Goal: Transaction & Acquisition: Purchase product/service

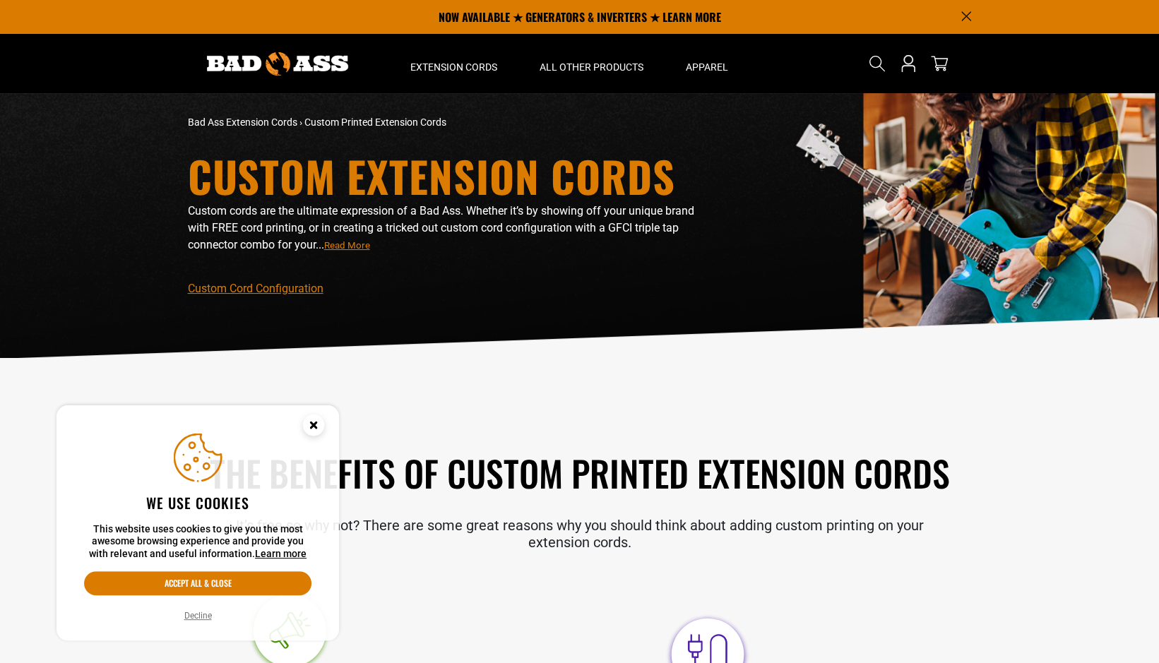
click at [316, 425] on circle "Cookie Consent" at bounding box center [313, 424] width 21 height 21
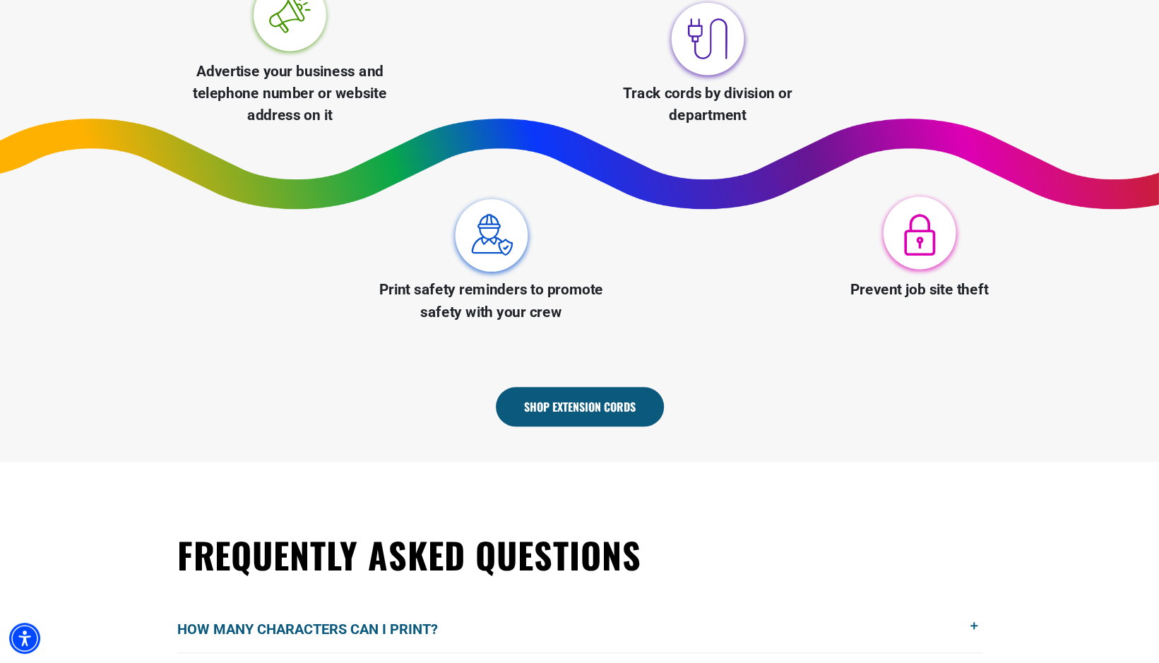
scroll to position [706, 0]
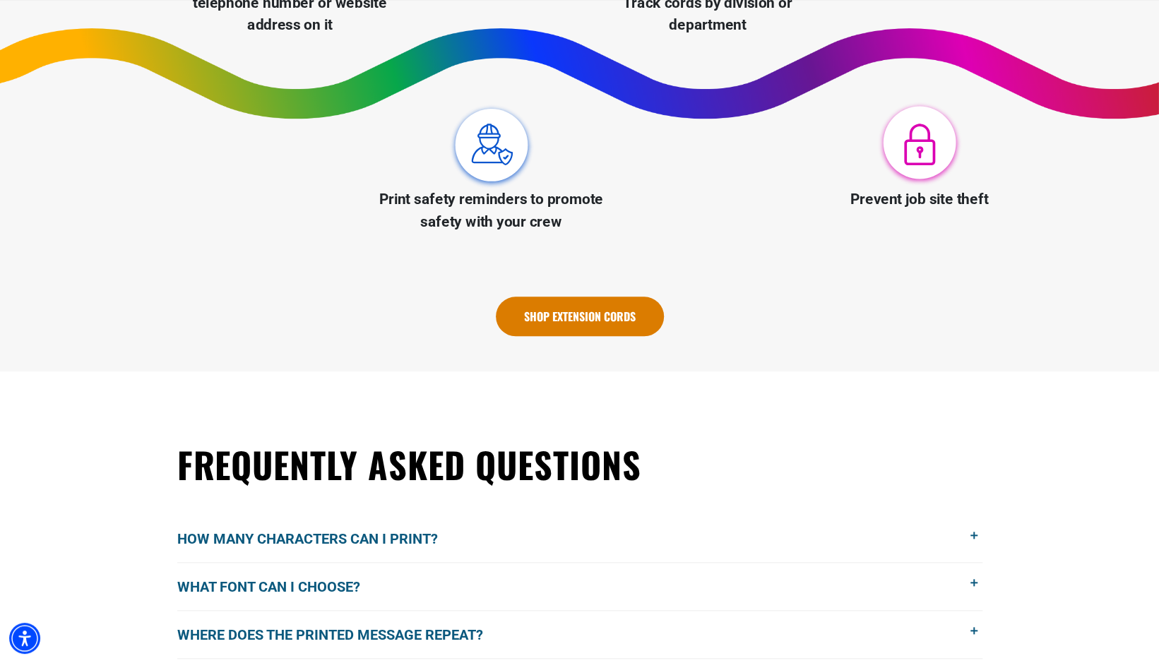
click at [616, 328] on link "Shop Extension Cords" at bounding box center [580, 317] width 168 height 40
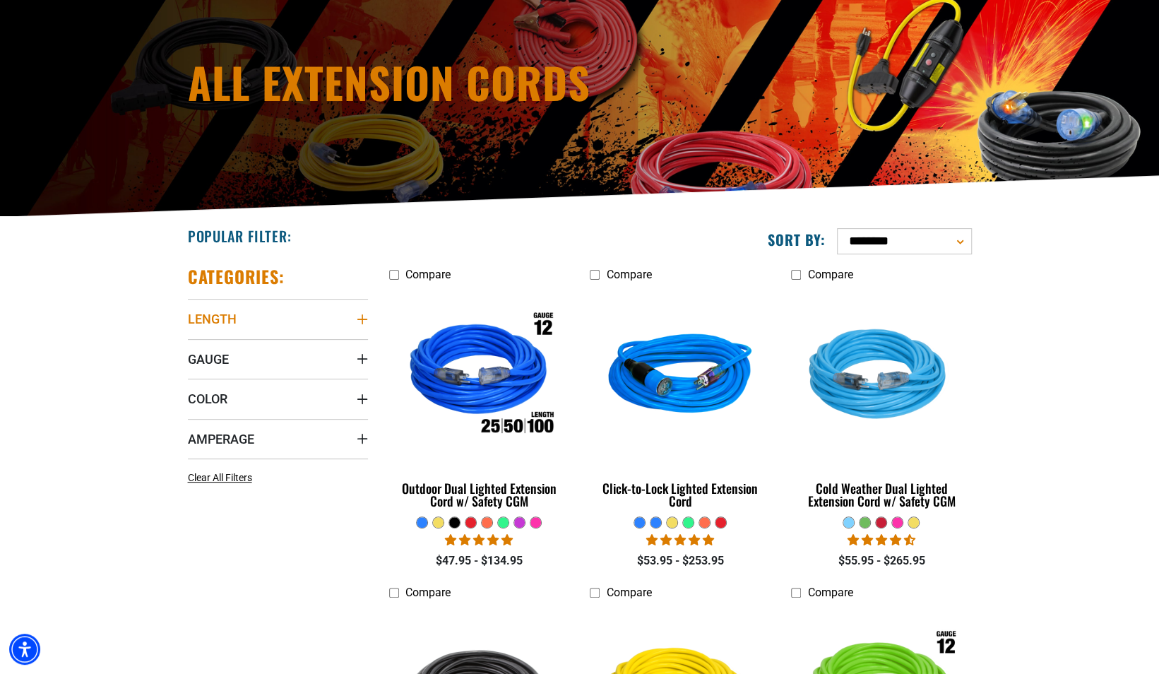
click at [360, 316] on icon "Length" at bounding box center [362, 318] width 11 height 11
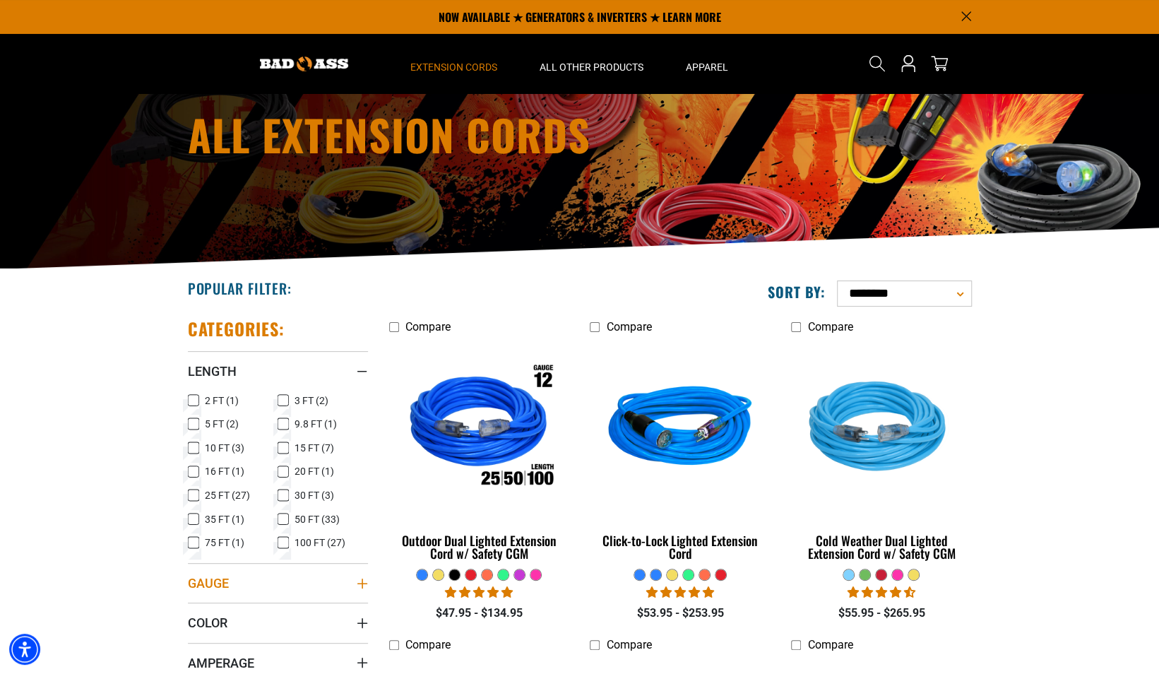
scroll to position [141, 0]
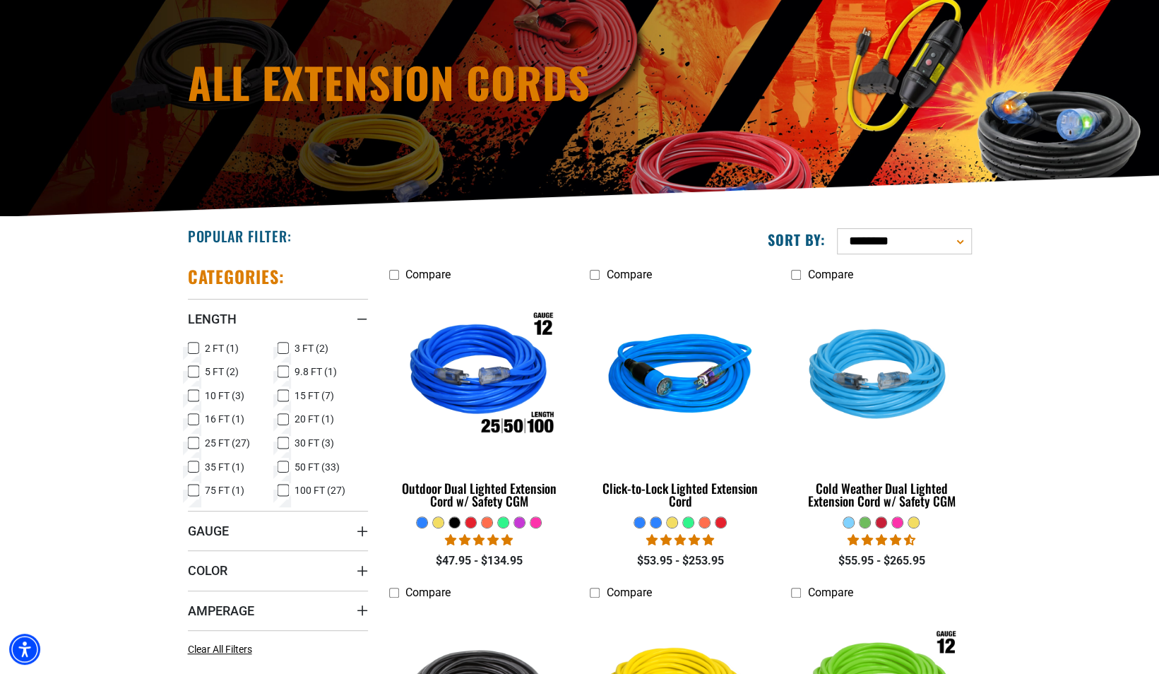
click at [285, 489] on icon at bounding box center [282, 490] width 11 height 18
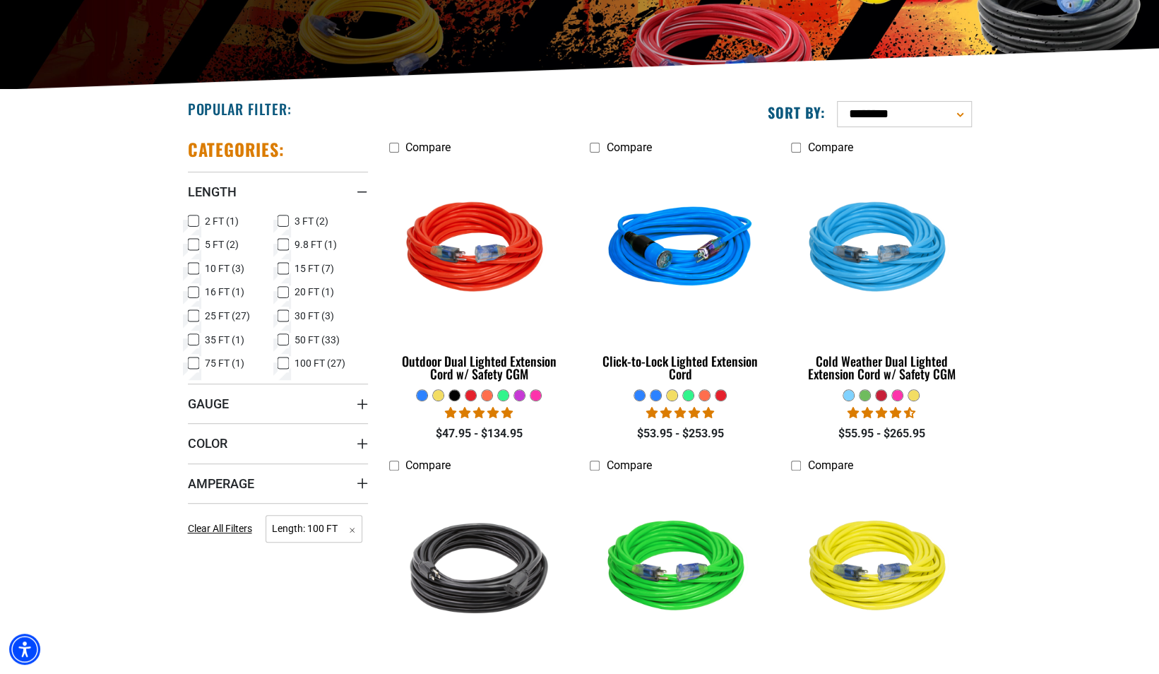
scroll to position [282, 0]
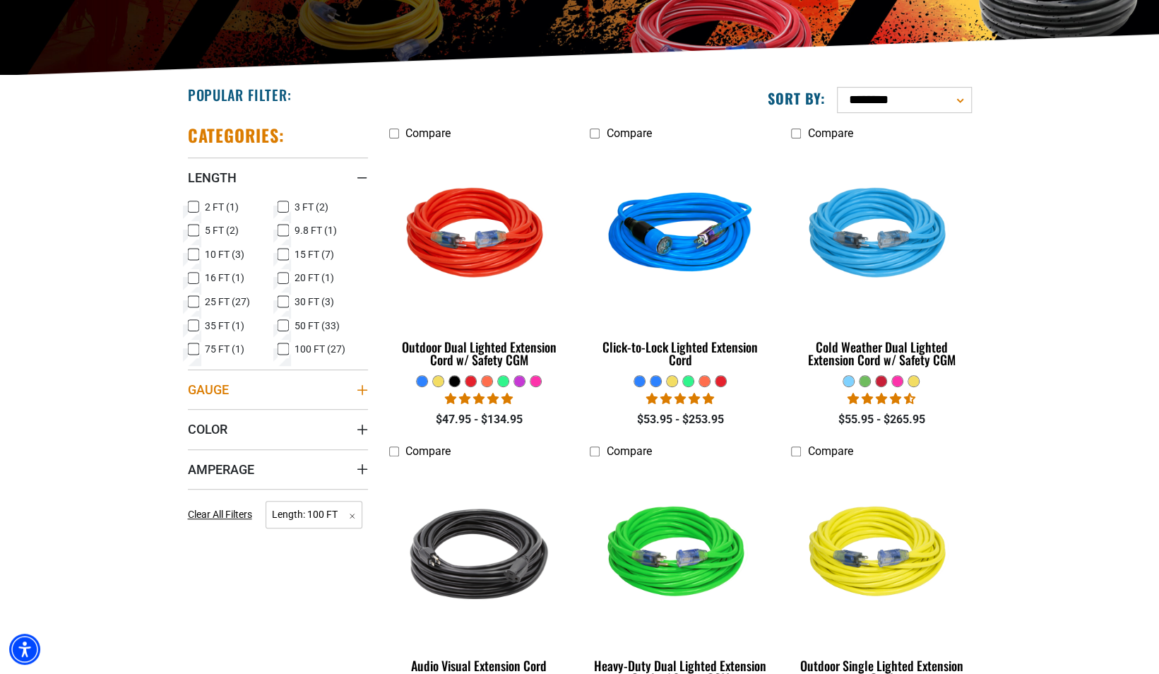
click at [355, 386] on summary "Gauge" at bounding box center [278, 389] width 180 height 40
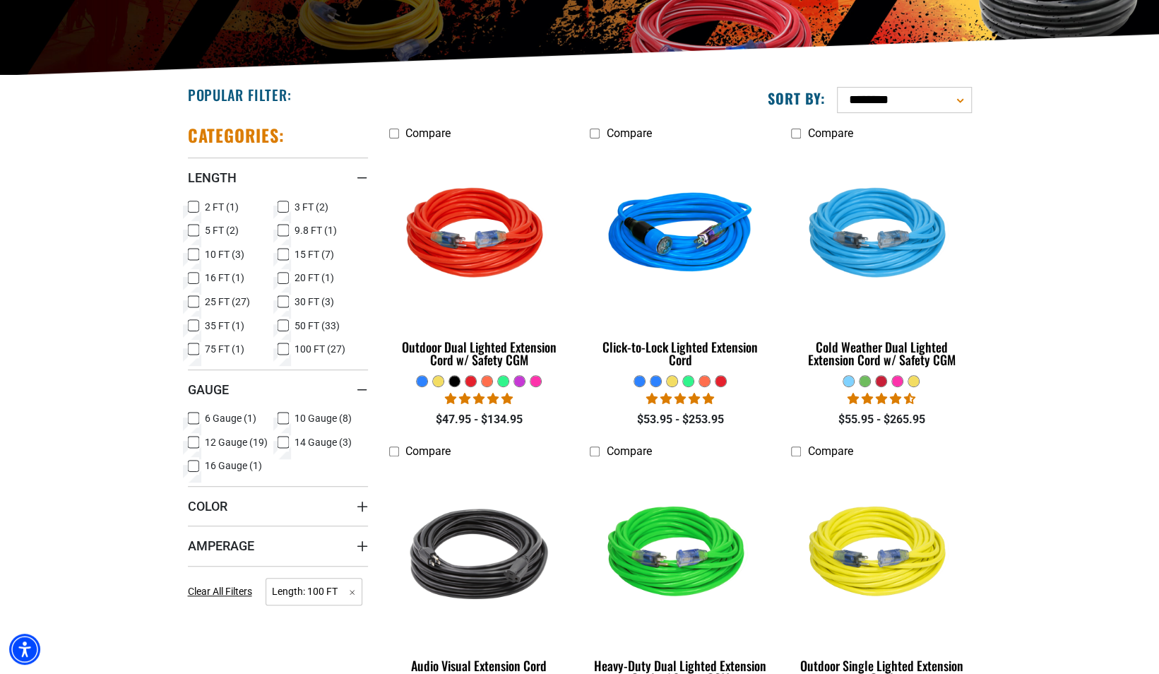
click at [191, 442] on icon at bounding box center [193, 442] width 11 height 18
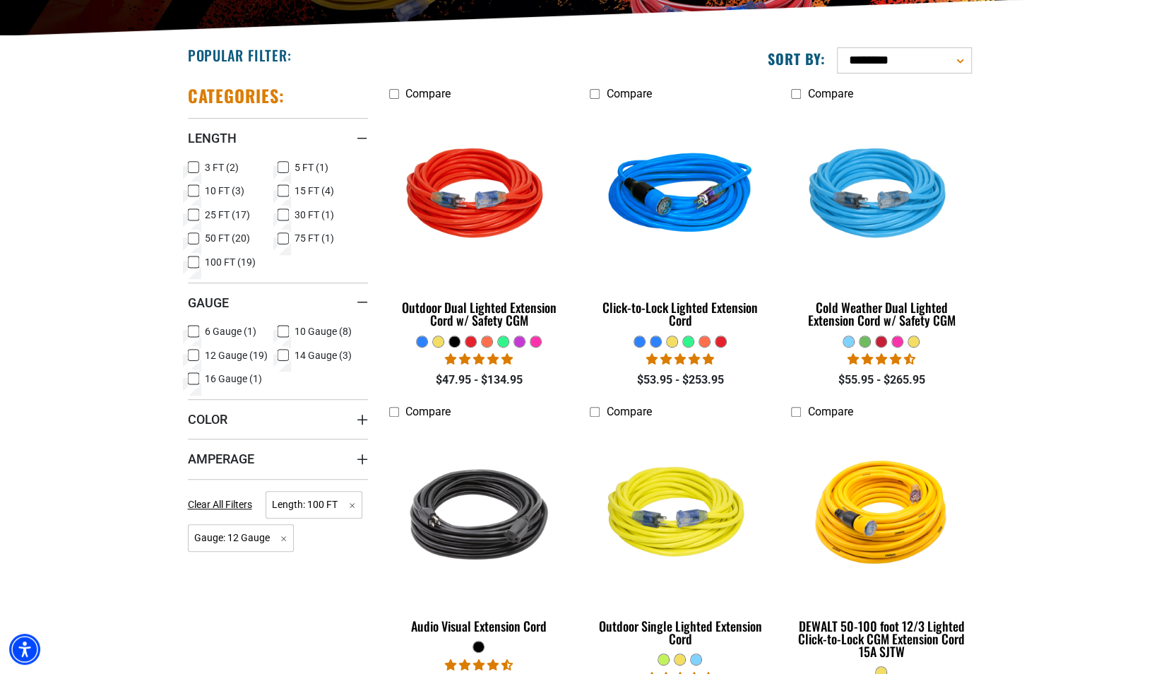
scroll to position [353, 0]
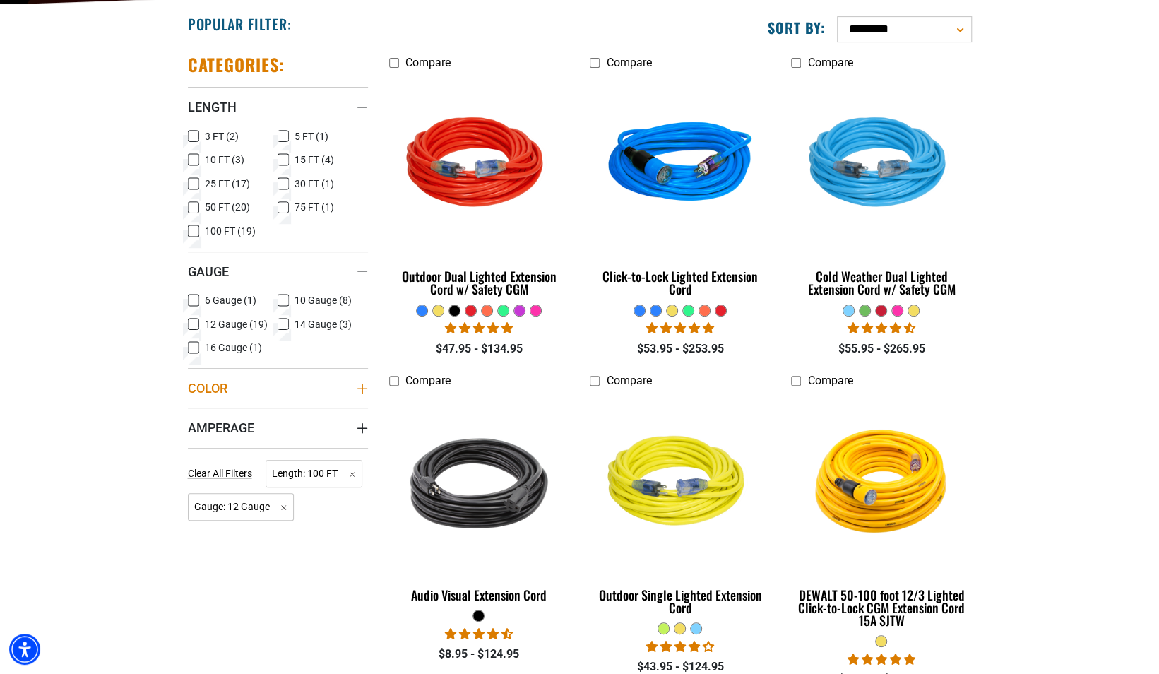
click at [353, 392] on summary "Color" at bounding box center [278, 388] width 180 height 40
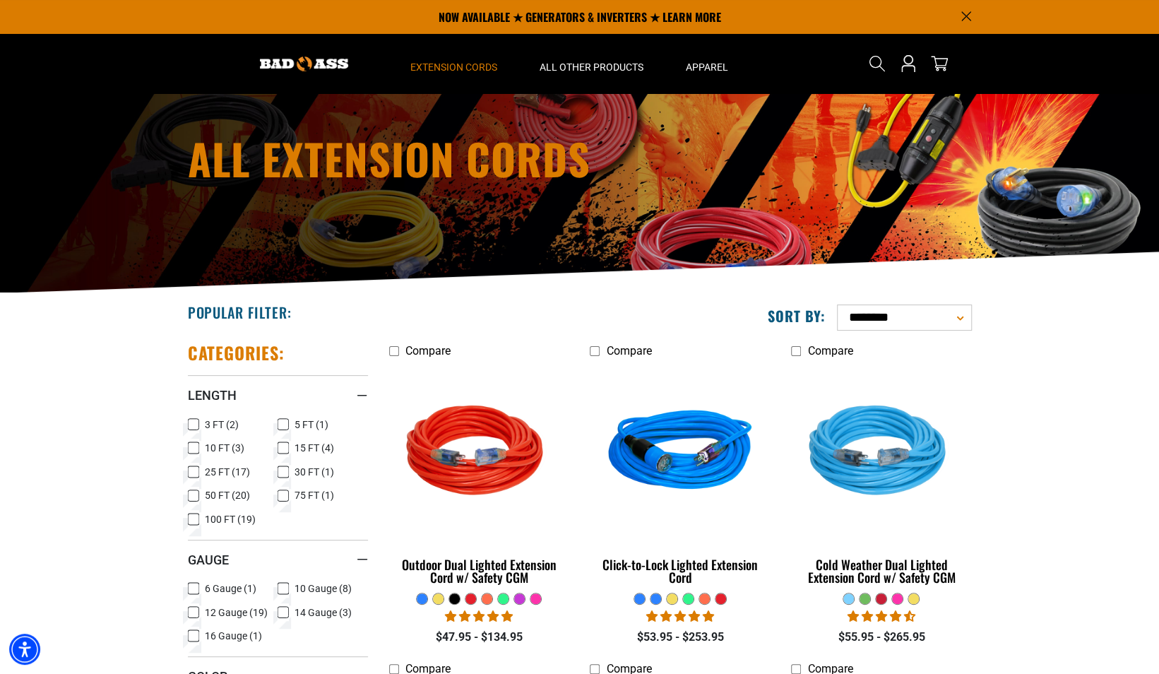
scroll to position [0, 0]
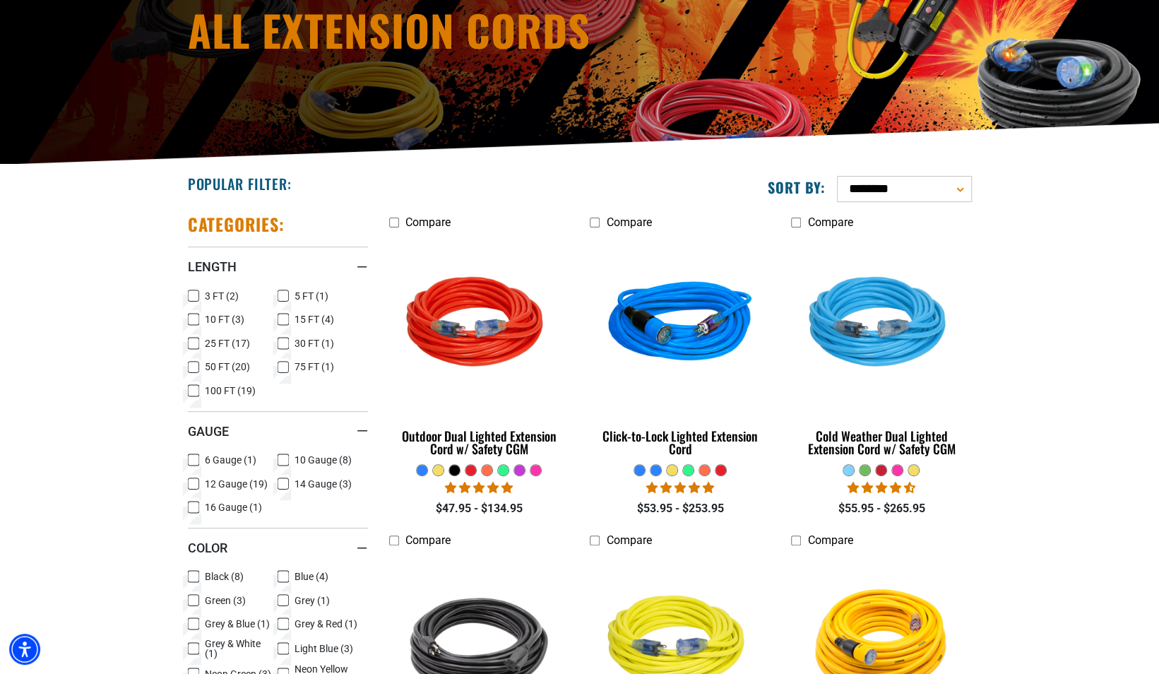
scroll to position [212, 0]
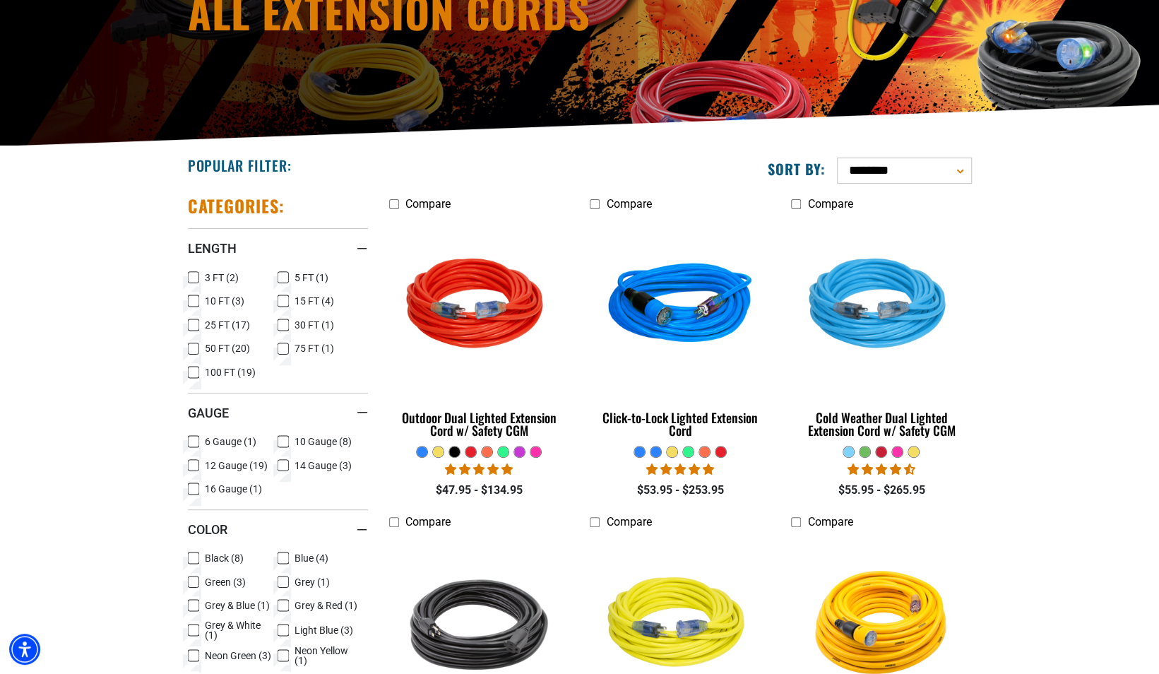
click at [897, 449] on div at bounding box center [897, 451] width 11 height 11
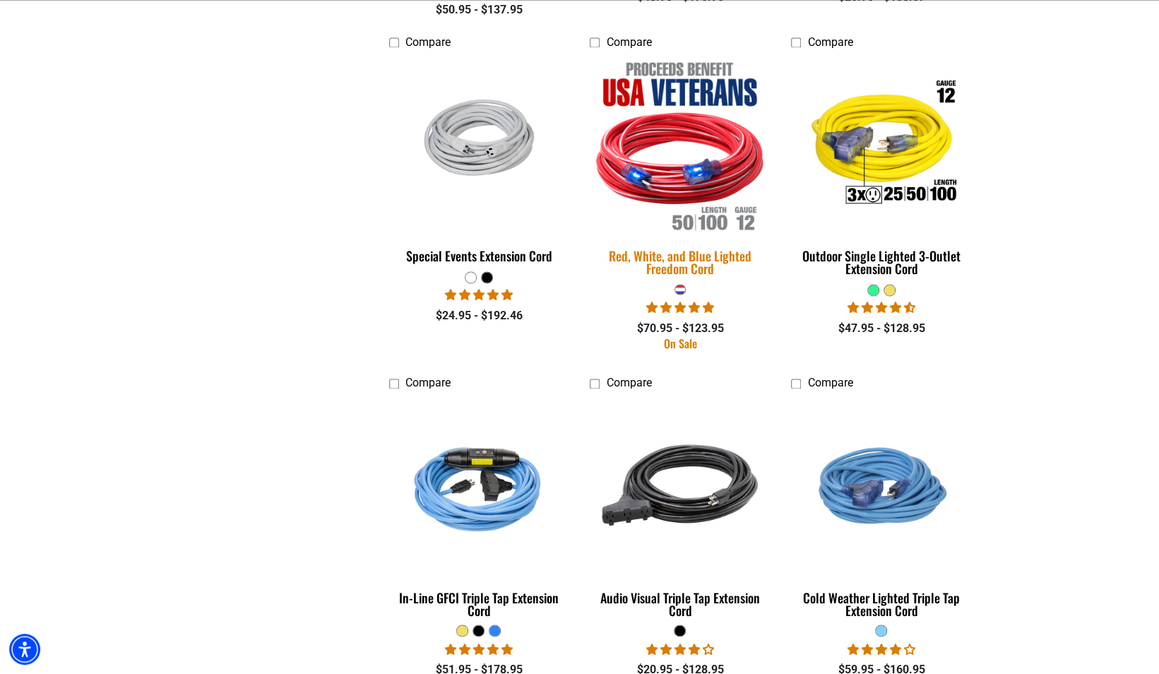
scroll to position [1341, 0]
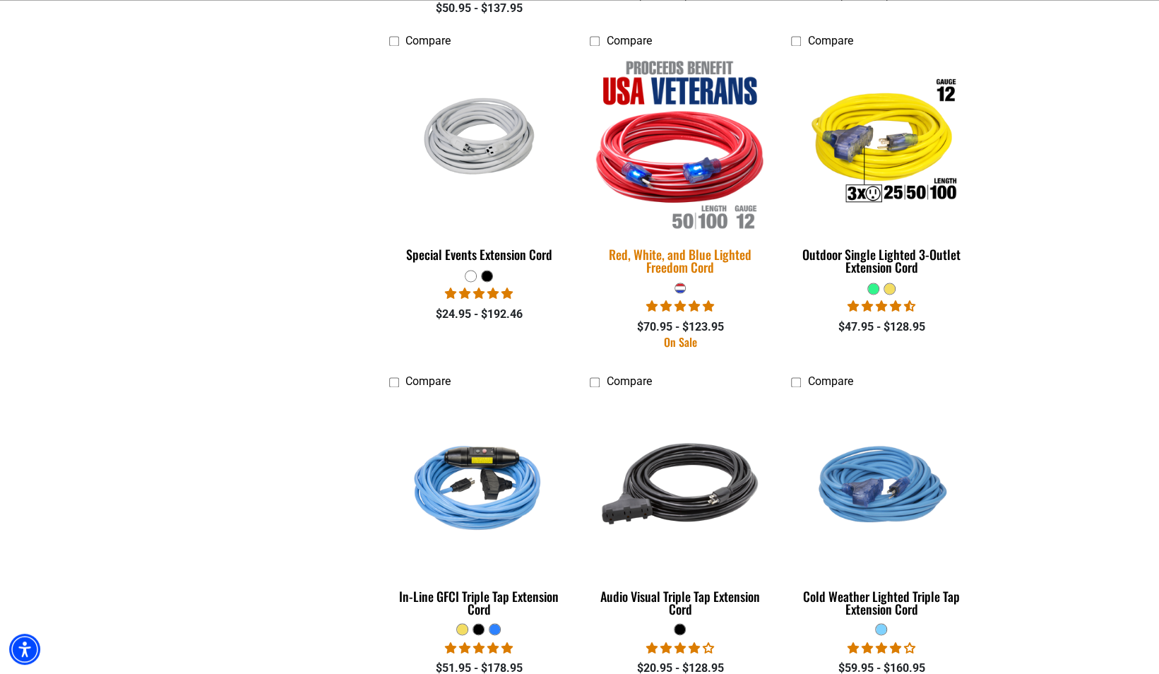
click at [687, 266] on div "Red, White, and Blue Lighted Freedom Cord" at bounding box center [680, 260] width 180 height 25
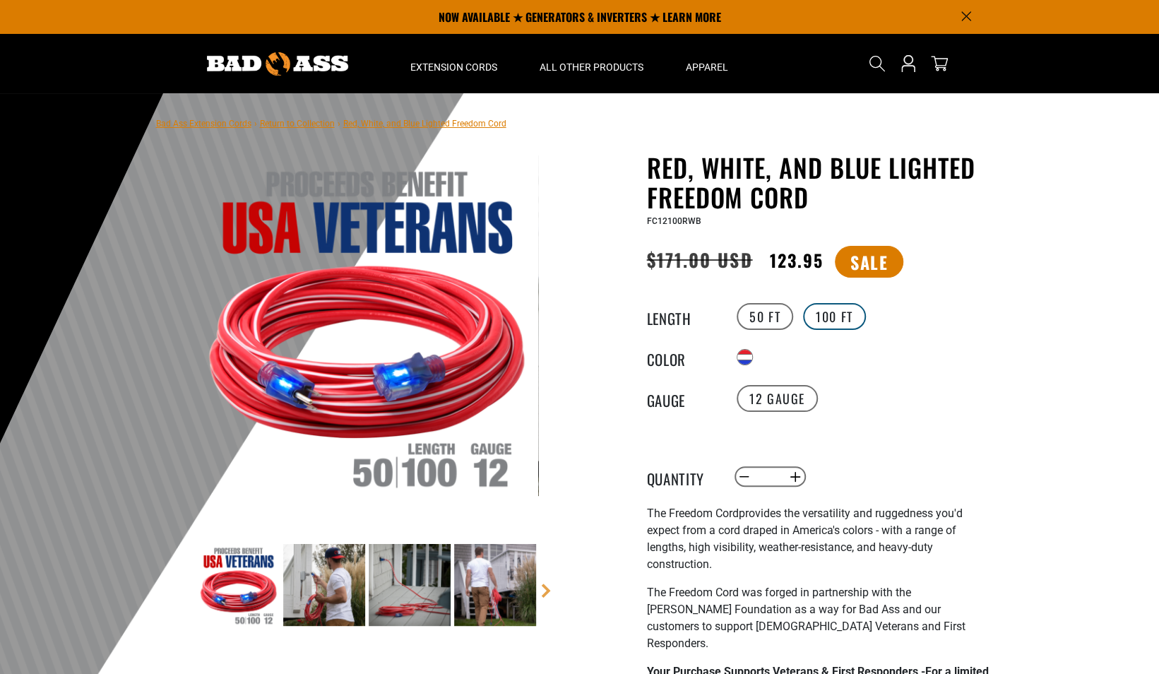
click at [826, 320] on label "100 FT" at bounding box center [834, 316] width 63 height 27
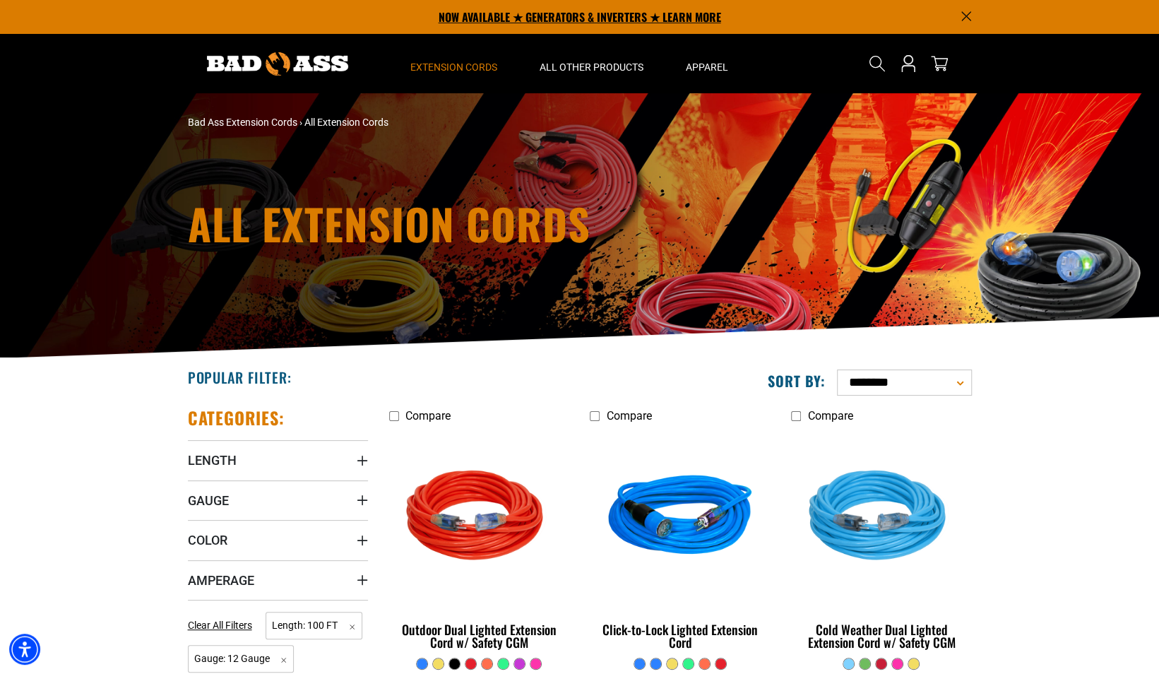
scroll to position [282, 0]
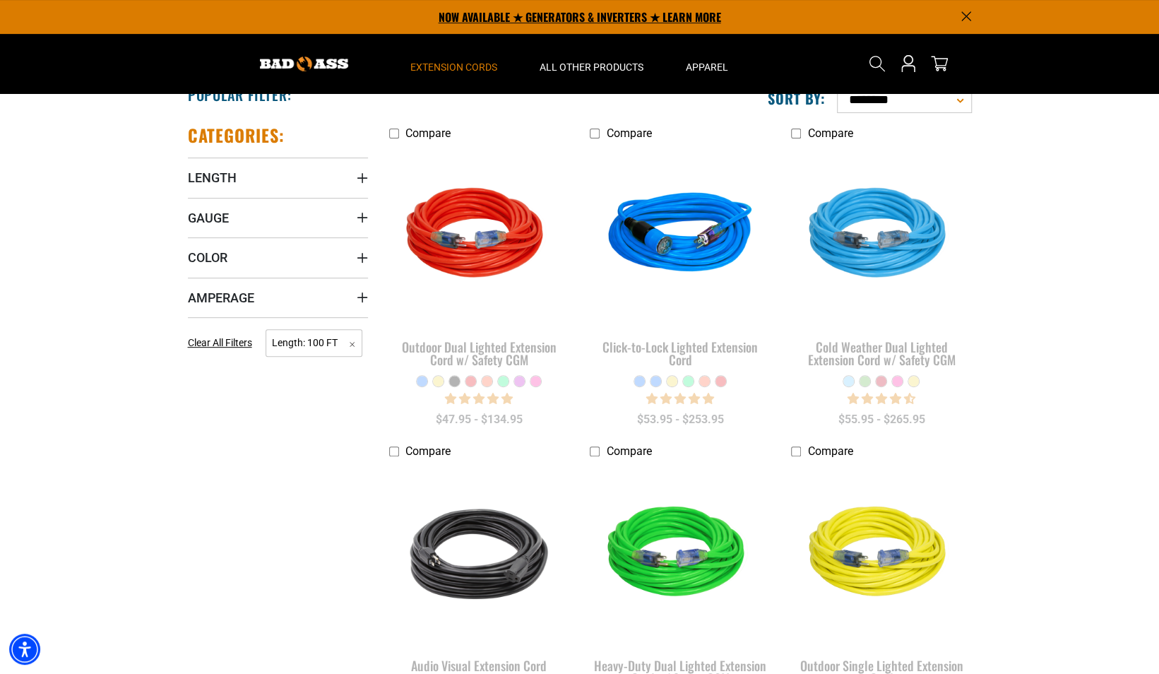
scroll to position [141, 0]
